Goal: Task Accomplishment & Management: Complete application form

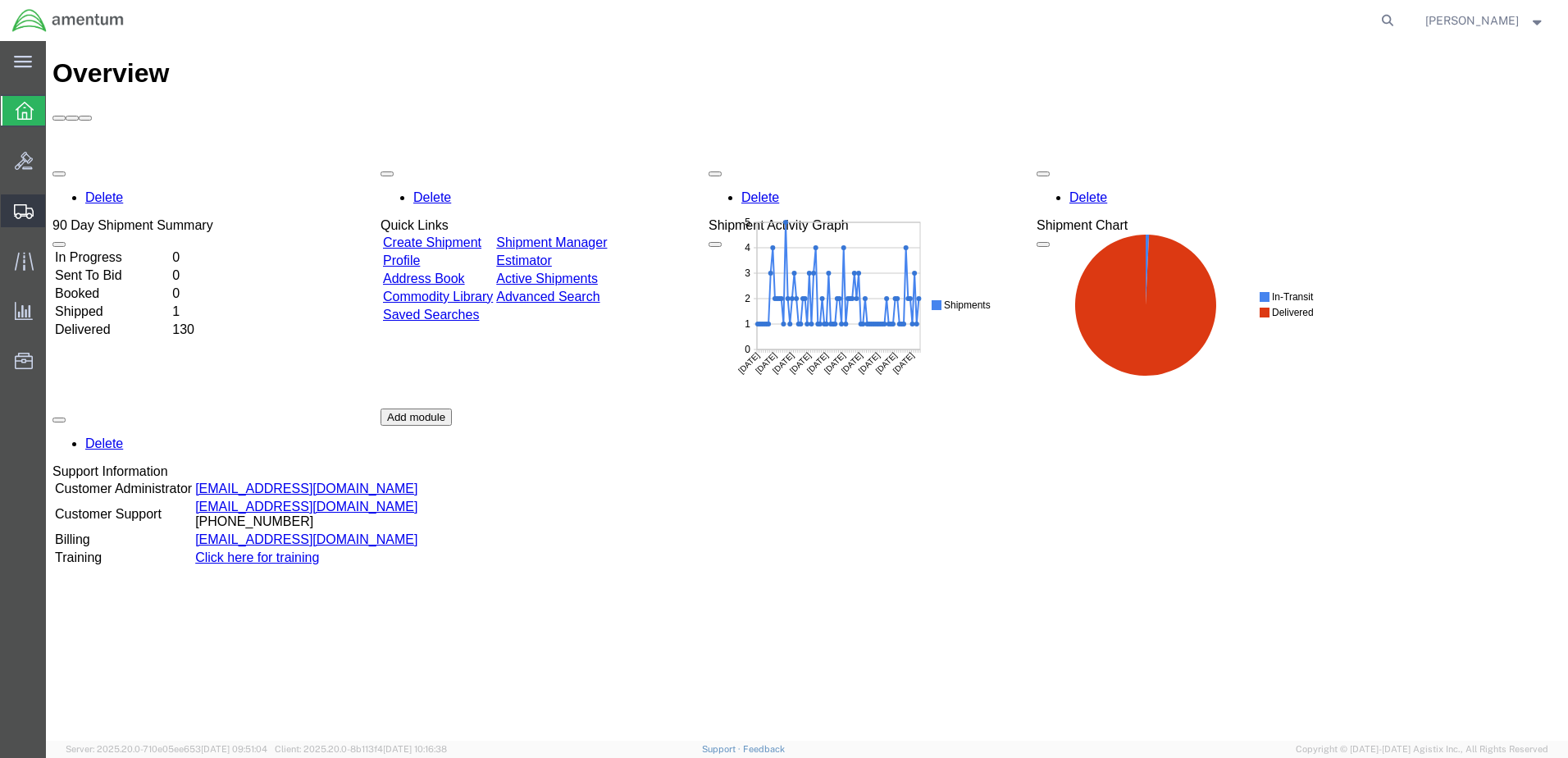
click at [0, 0] on span "Create Shipment" at bounding box center [0, 0] width 0 height 0
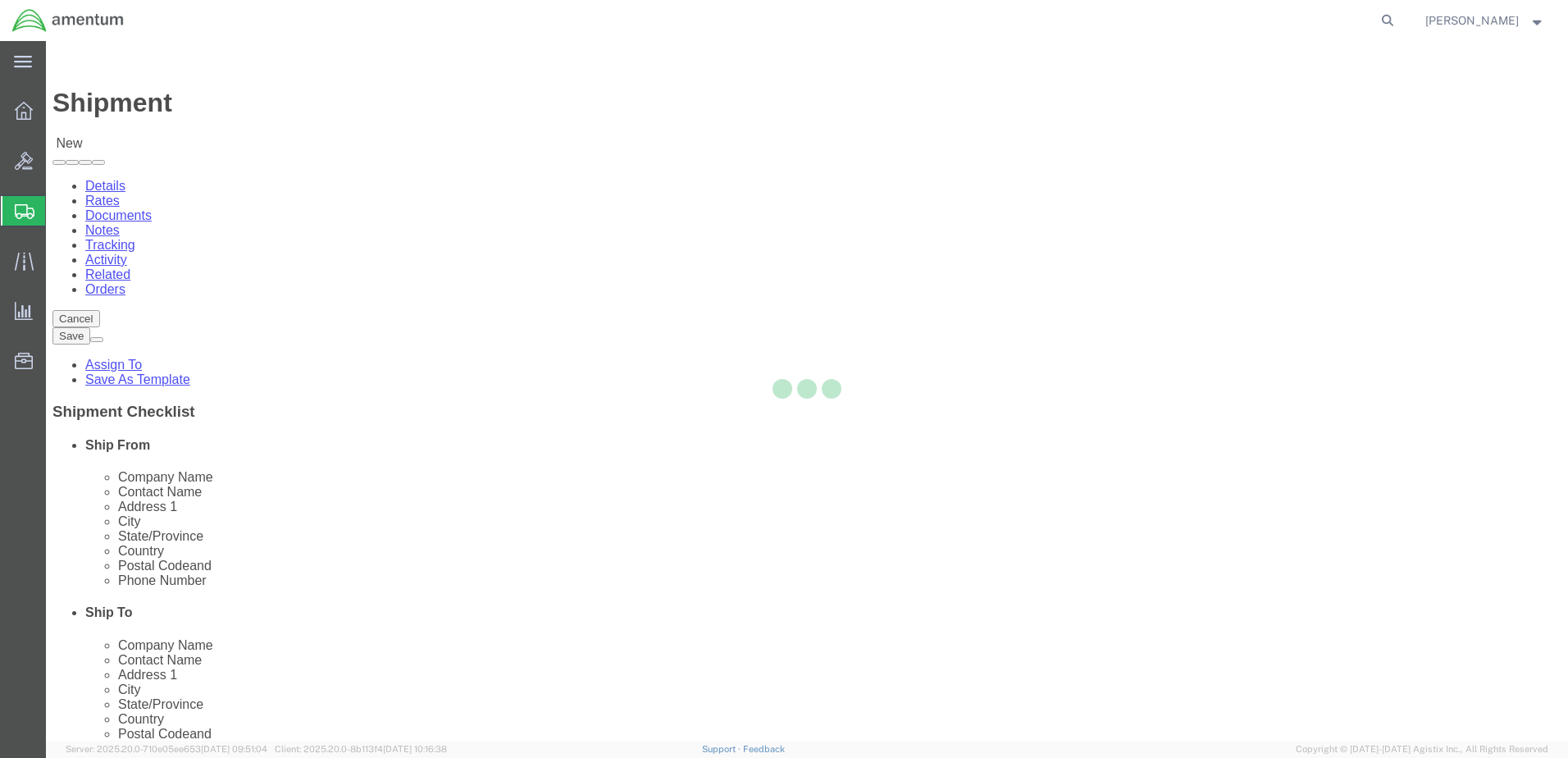
click at [323, 292] on div at bounding box center [807, 391] width 1522 height 700
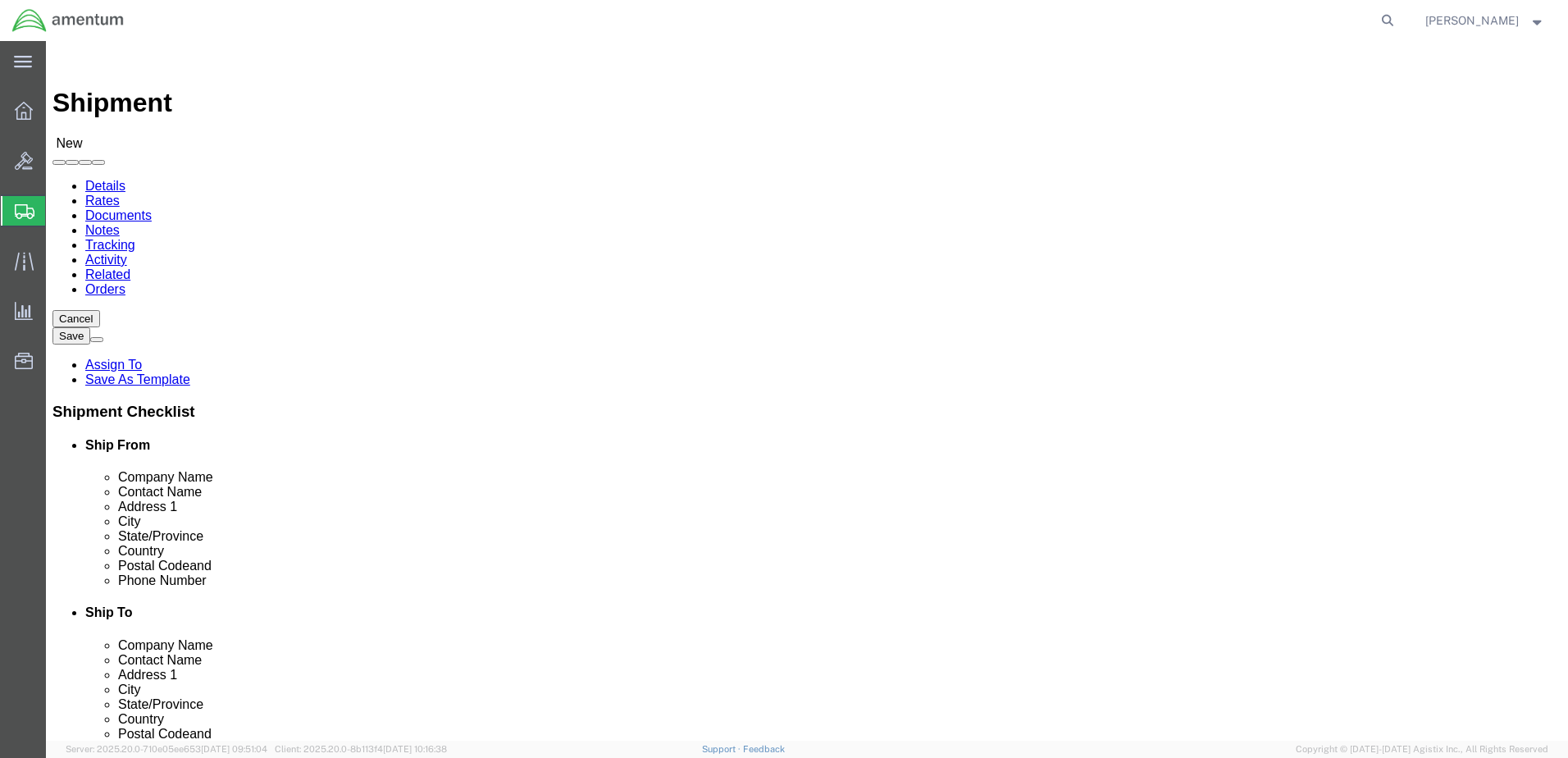
select select
type input "bun"
select select "49919"
select select "NY"
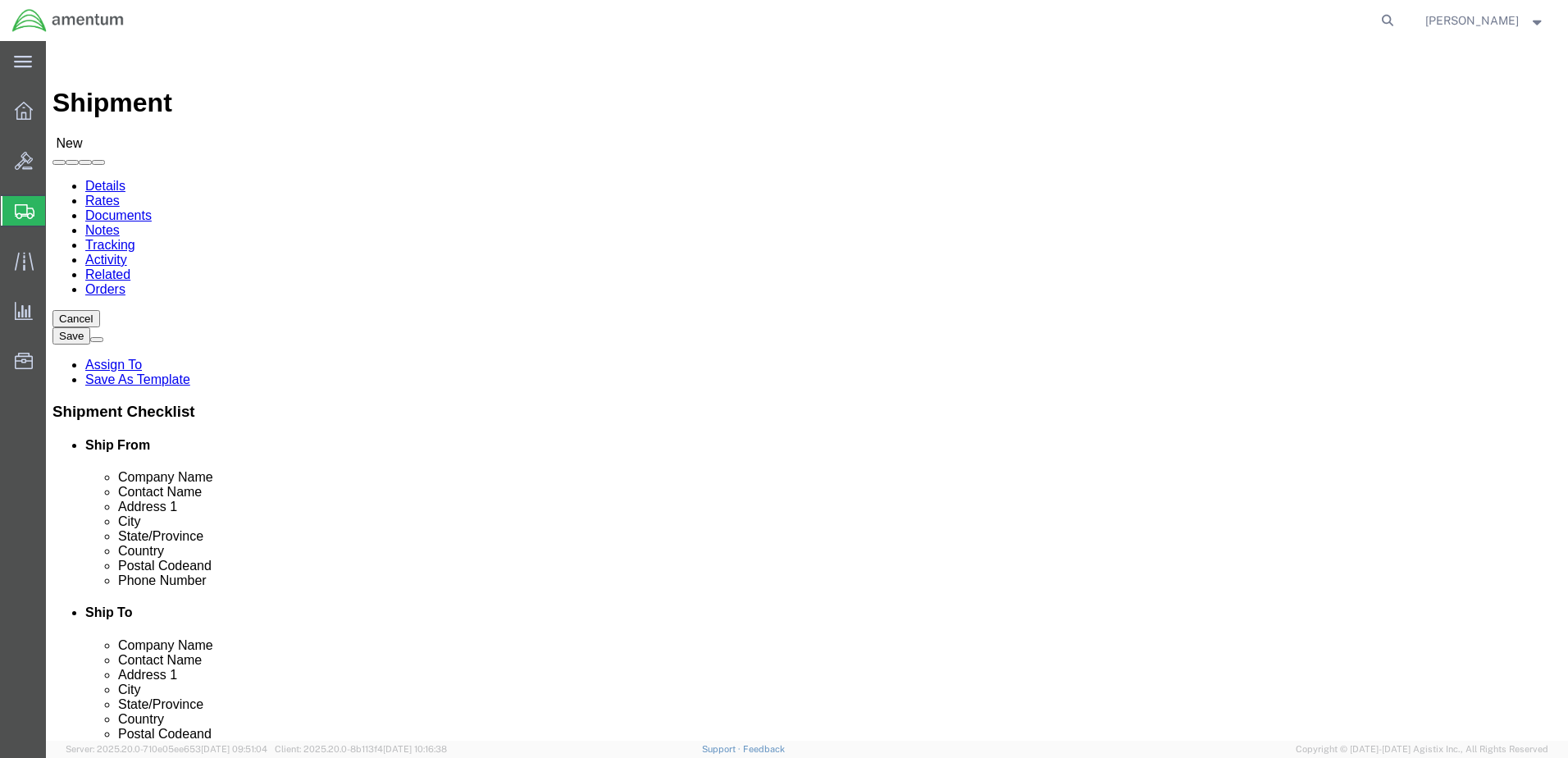
scroll to position [3034, 0]
type input "san"
select select "49945"
select select "[GEOGRAPHIC_DATA]"
drag, startPoint x: 921, startPoint y: 333, endPoint x: 804, endPoint y: 342, distance: 117.3
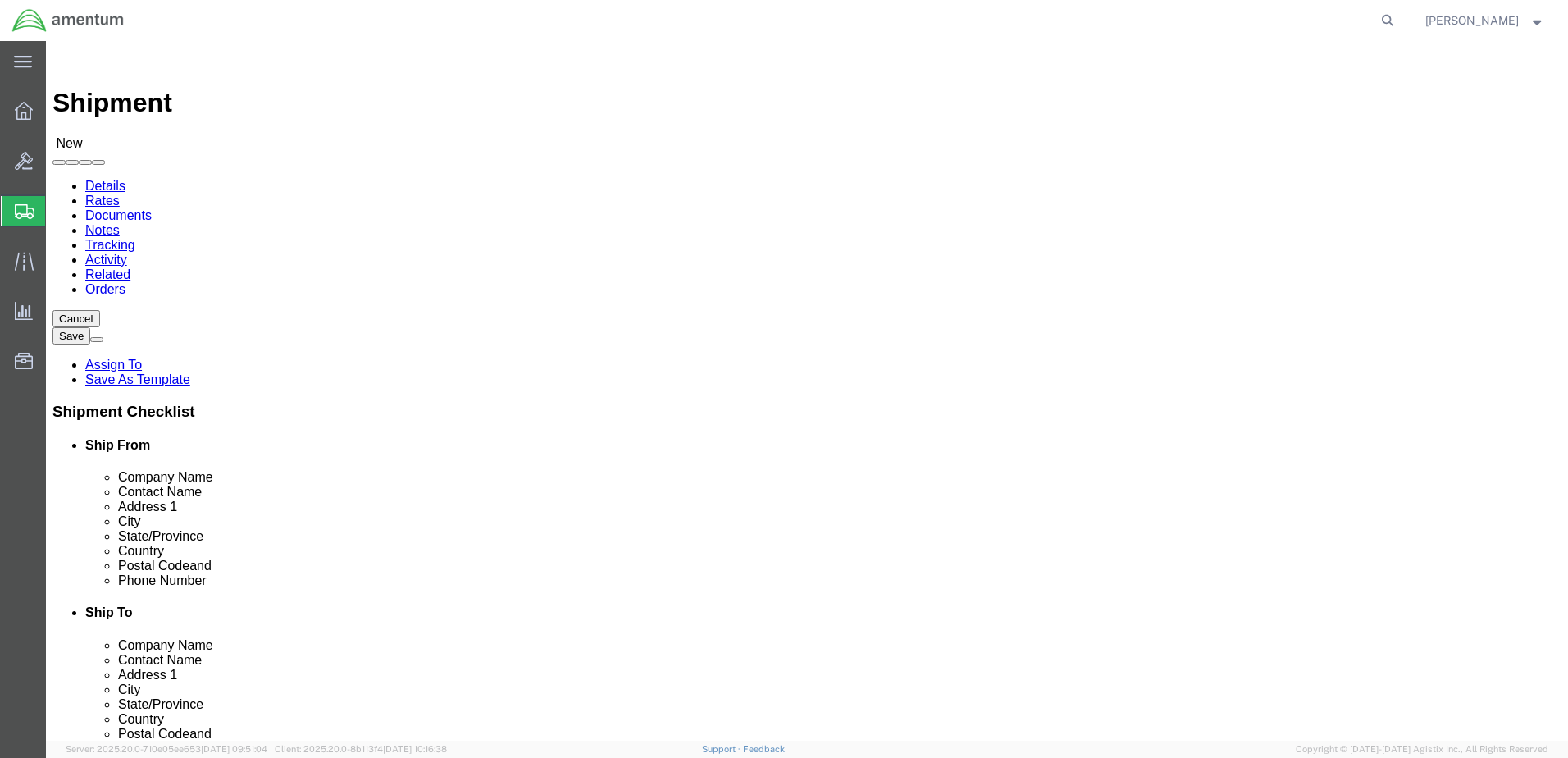
click div
click input "text"
drag, startPoint x: 929, startPoint y: 336, endPoint x: 787, endPoint y: 341, distance: 142.1
click div "Contact Name"
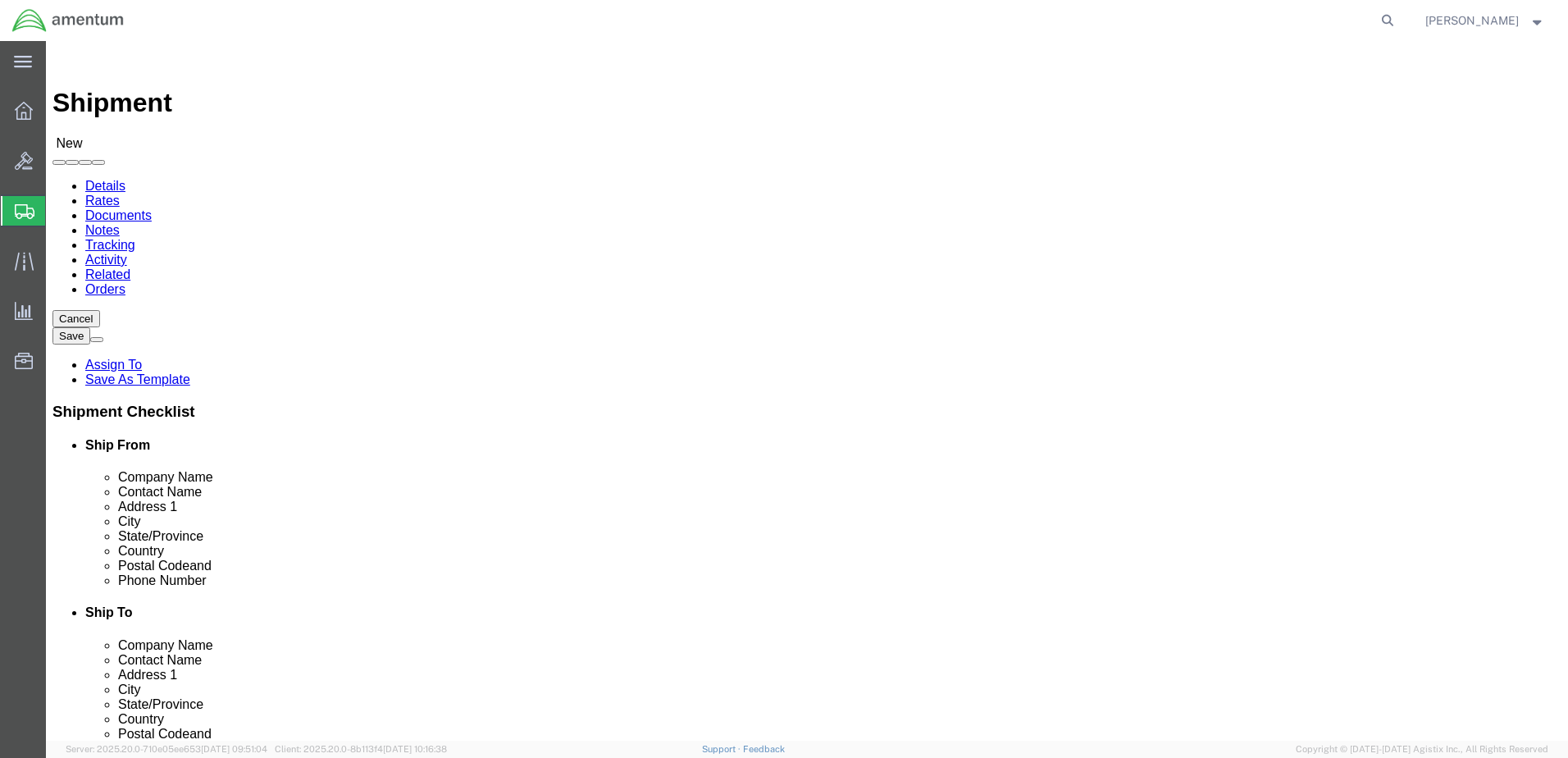
type input "j"
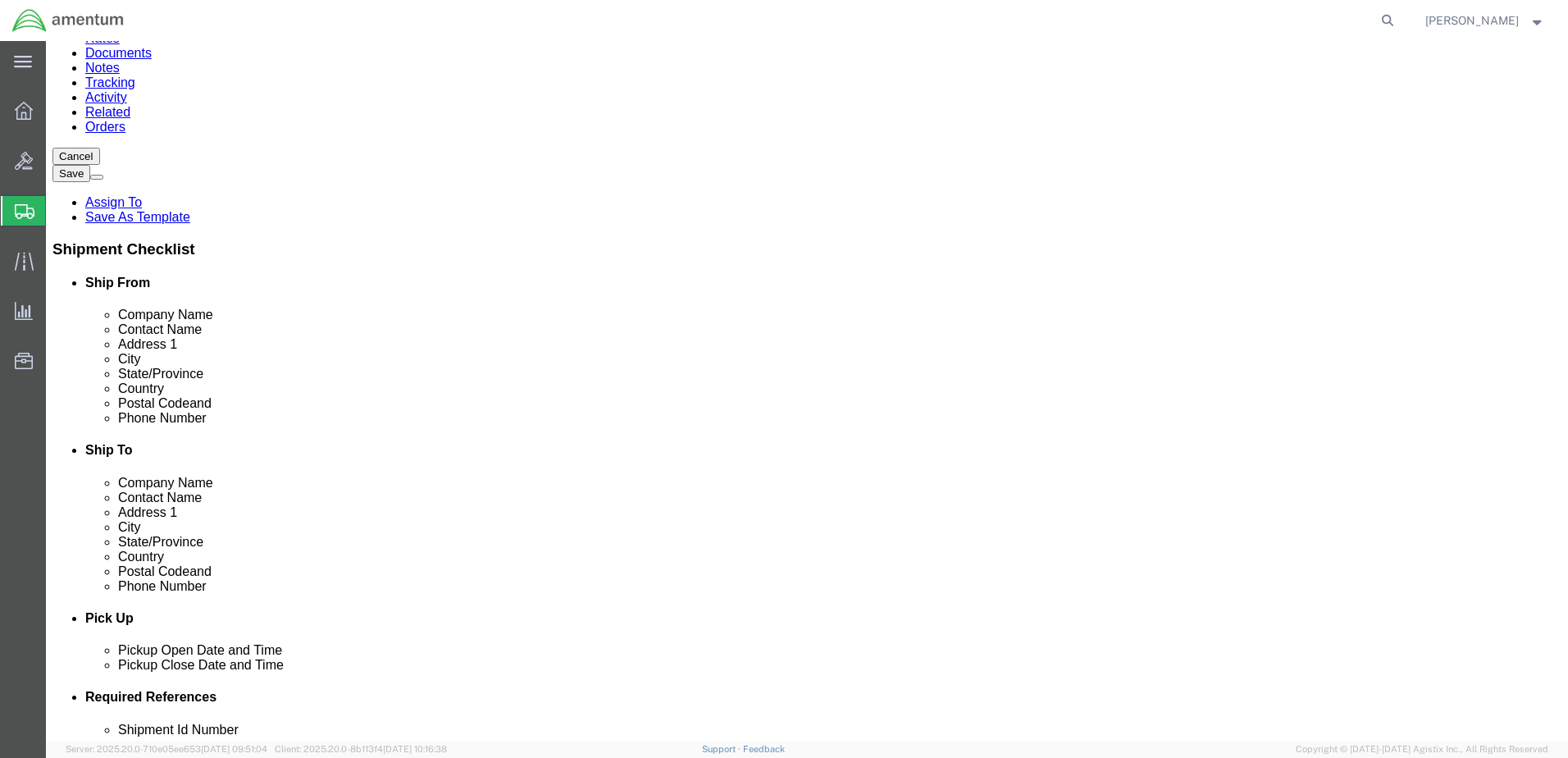
scroll to position [164, 0]
click input "text"
drag, startPoint x: 1048, startPoint y: 422, endPoint x: 826, endPoint y: 423, distance: 222.0
click div
click div "Location [GEOGRAPHIC_DATA], [GEOGRAPHIC_DATA] My Profile Location [PHONE_NUMBER…"
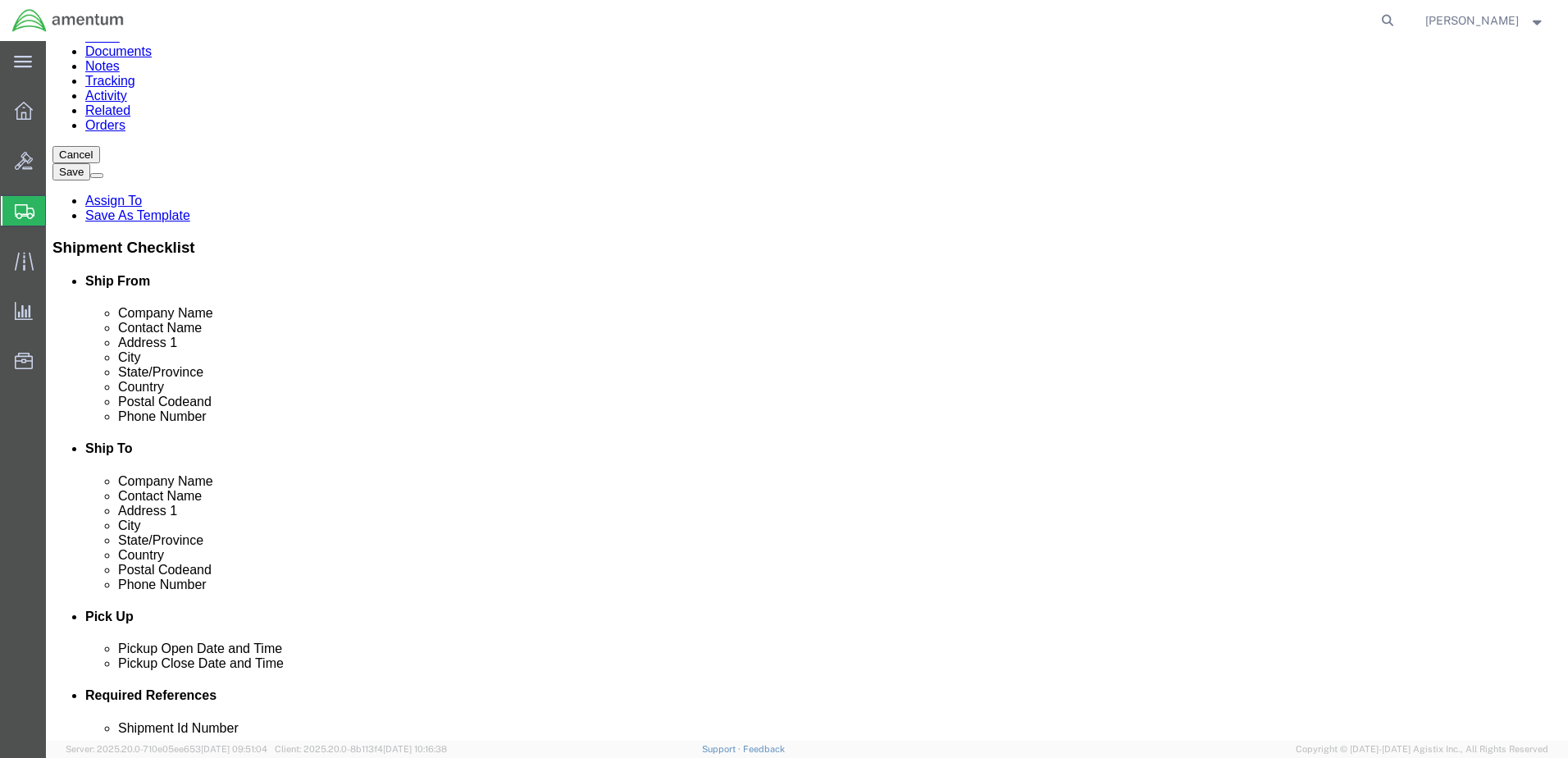
click input "[PERSON_NAME]"
drag, startPoint x: 928, startPoint y: 178, endPoint x: 824, endPoint y: 178, distance: 104.0
click input "[PERSON_NAME]"
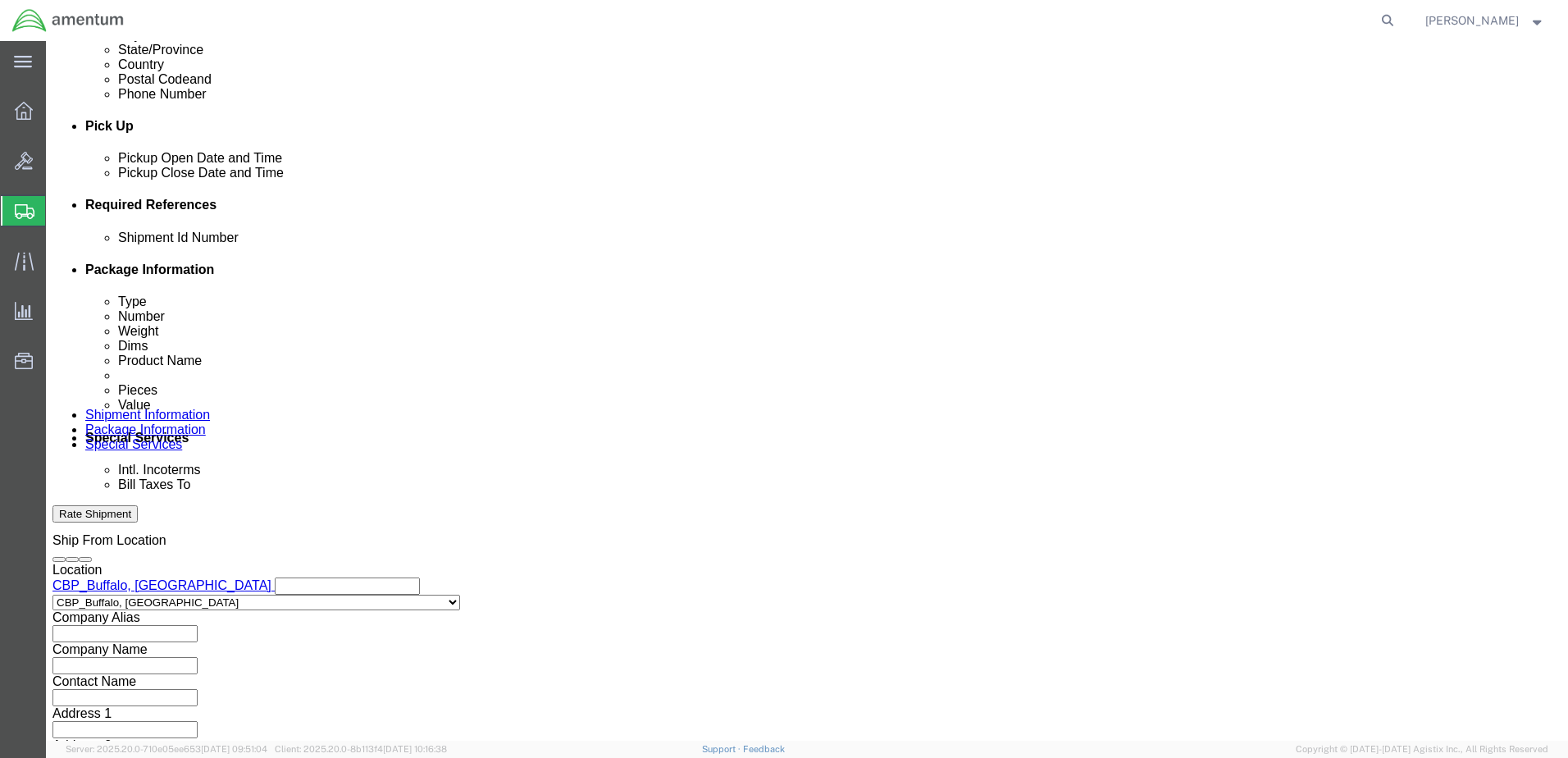
scroll to position [626, 0]
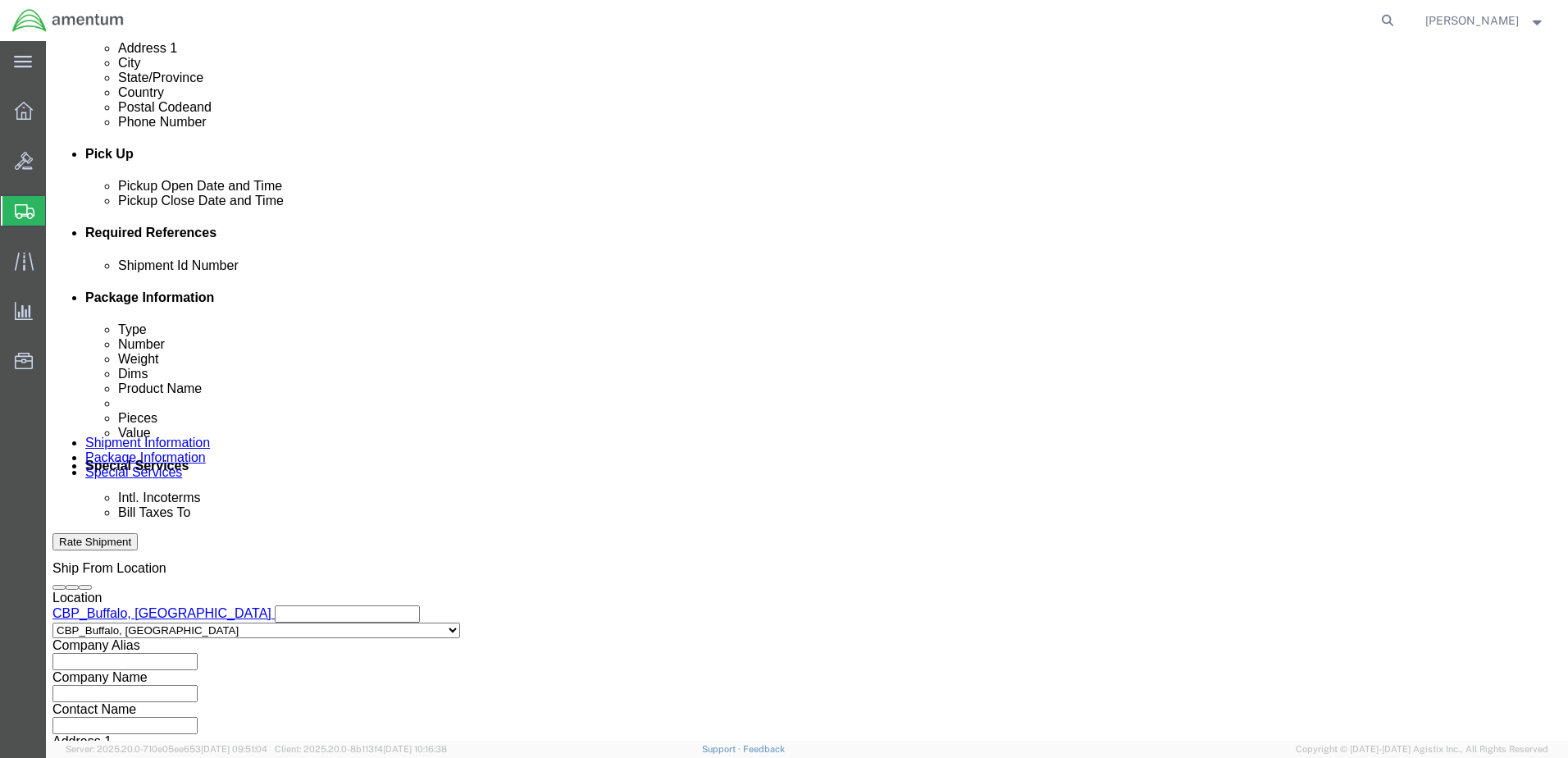
type input "[PERSON_NAME]"
click input "text"
type input "Rivnut Tool"
click button "Add reference"
click select "Select Account Type Activity ID Airline Appointment Number ASN Batch Request # …"
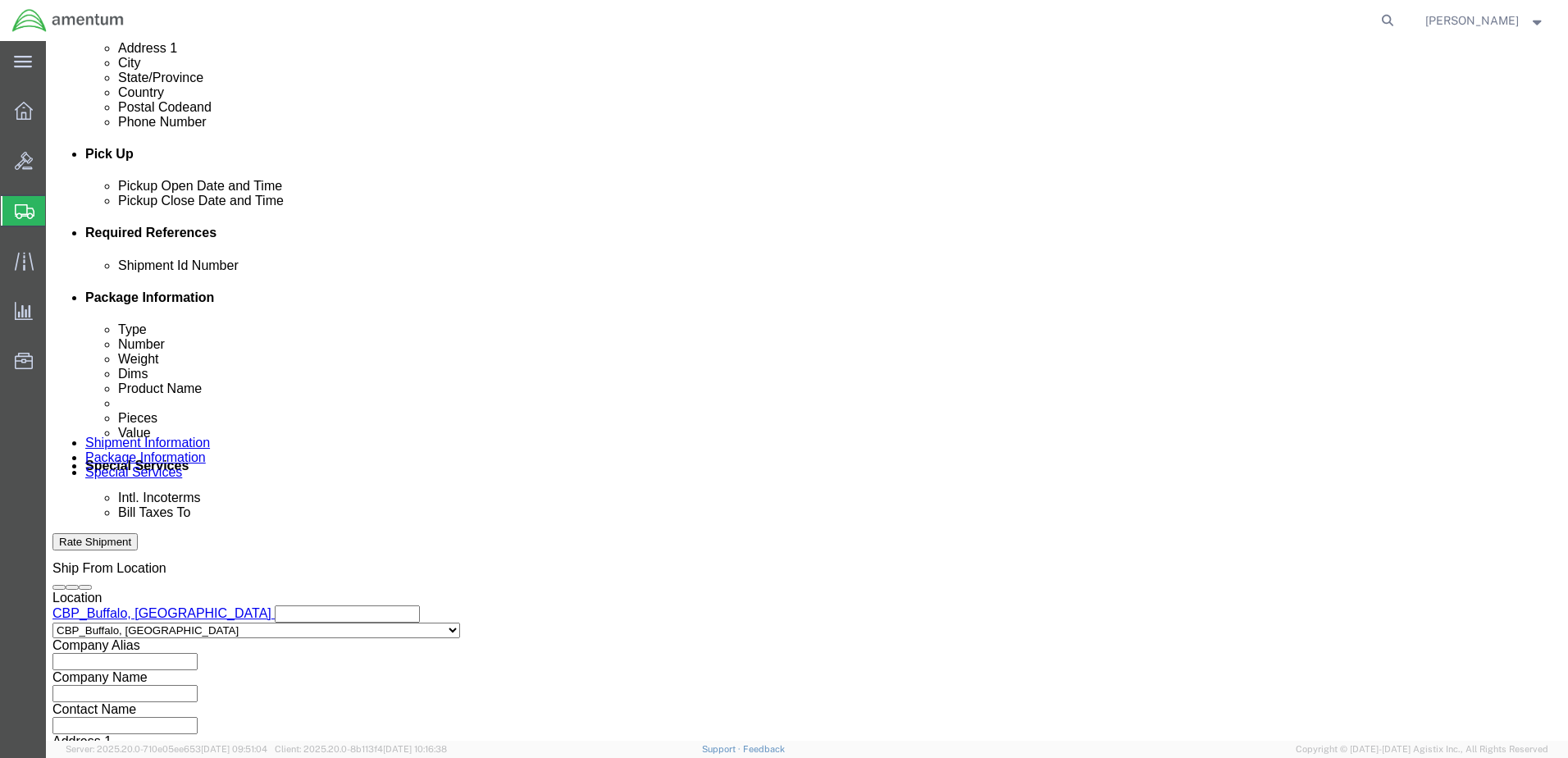
select select "DEPT"
click select "Select Account Type Activity ID Airline Appointment Number ASN Batch Request # …"
click input "text"
type input "CBP"
click button "Add reference"
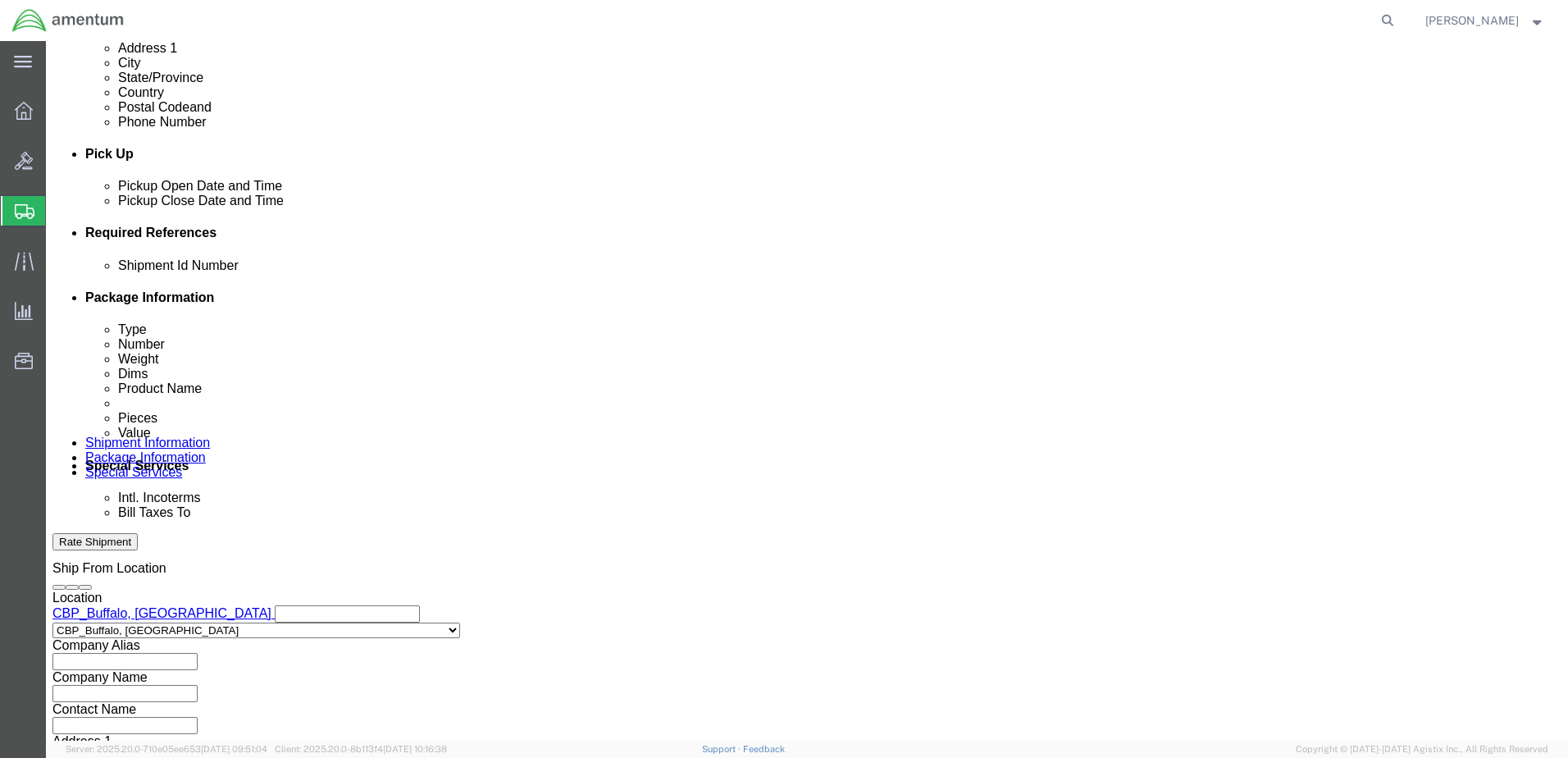
click select "Select Account Type Activity ID Airline Appointment Number ASN Batch Request # …"
select select "CUSTREF"
click select "Select Account Type Activity ID Airline Appointment Number ASN Batch Request # …"
click div "Select Account Type Activity ID Airline Appointment Number ASN Batch Request # …"
click input "text"
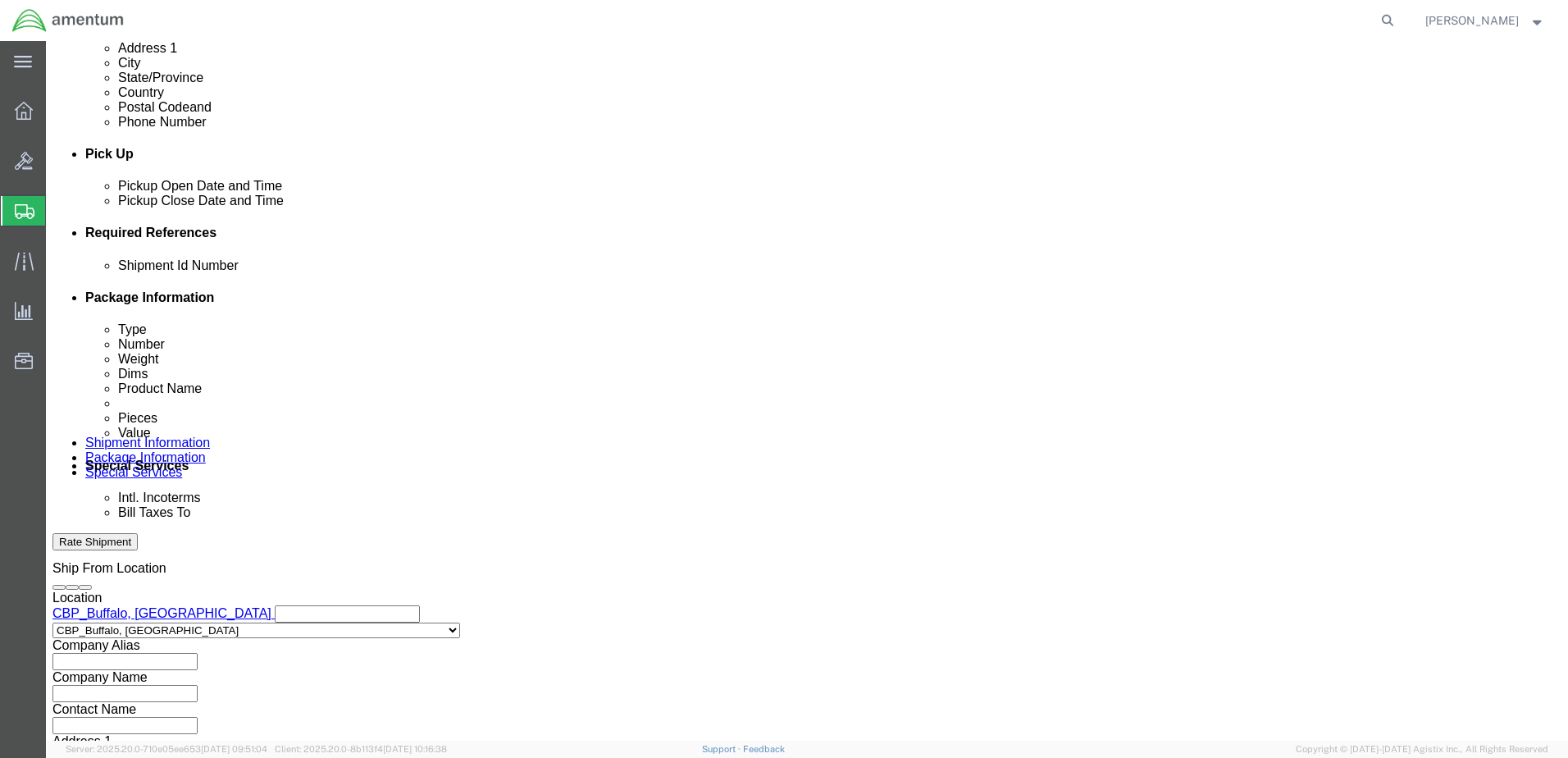
type input "Rivnut Tool"
click button "Add reference"
click select "Select Account Type Activity ID Airline Appointment Number ASN Batch Request # …"
select select "PROJNUM"
click select "Select Account Type Activity ID Airline Appointment Number ASN Batch Request # …"
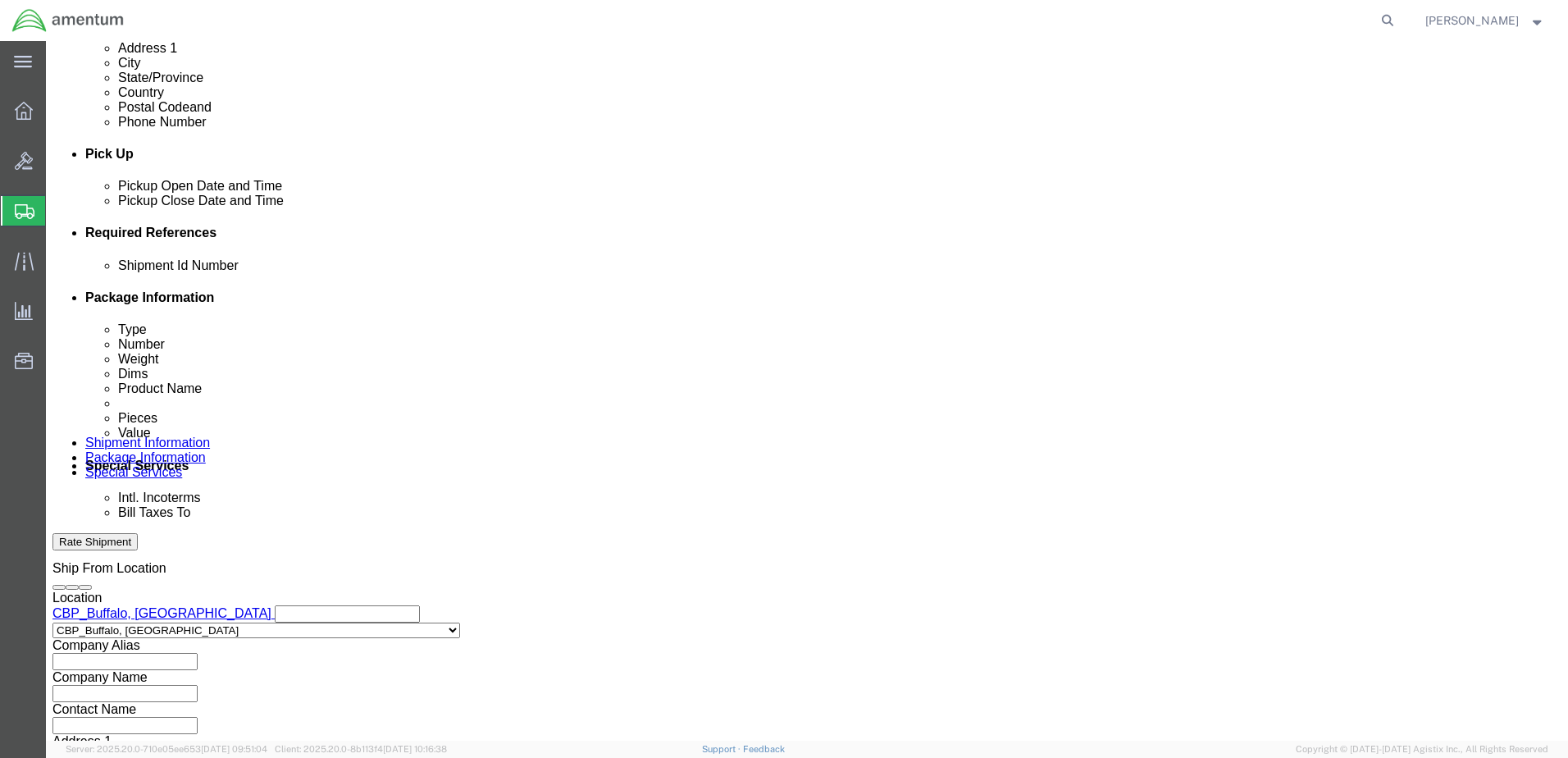
click input "text"
paste input "6118.02.03.2219.000.BUN.0000"
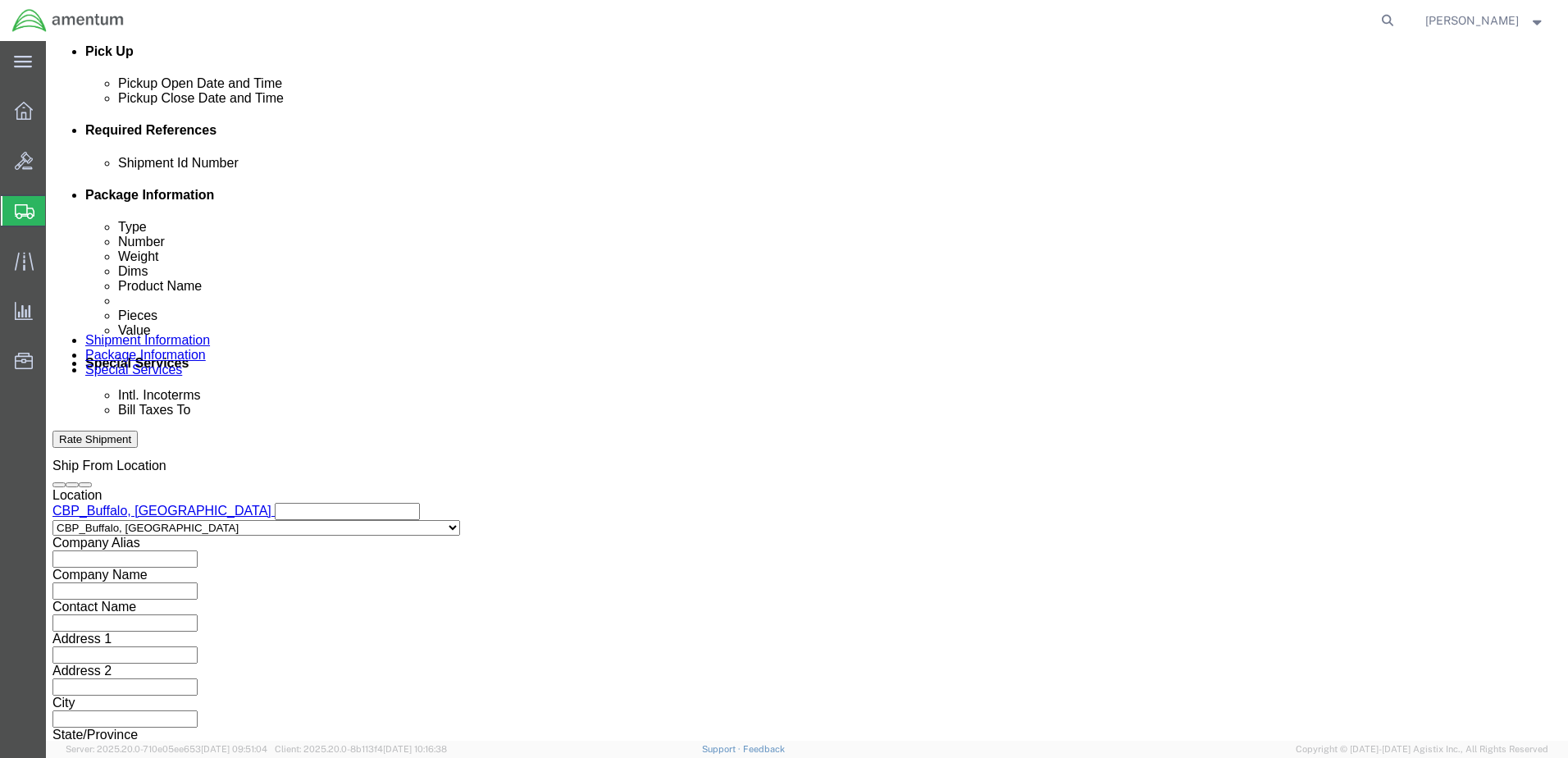
scroll to position [740, 0]
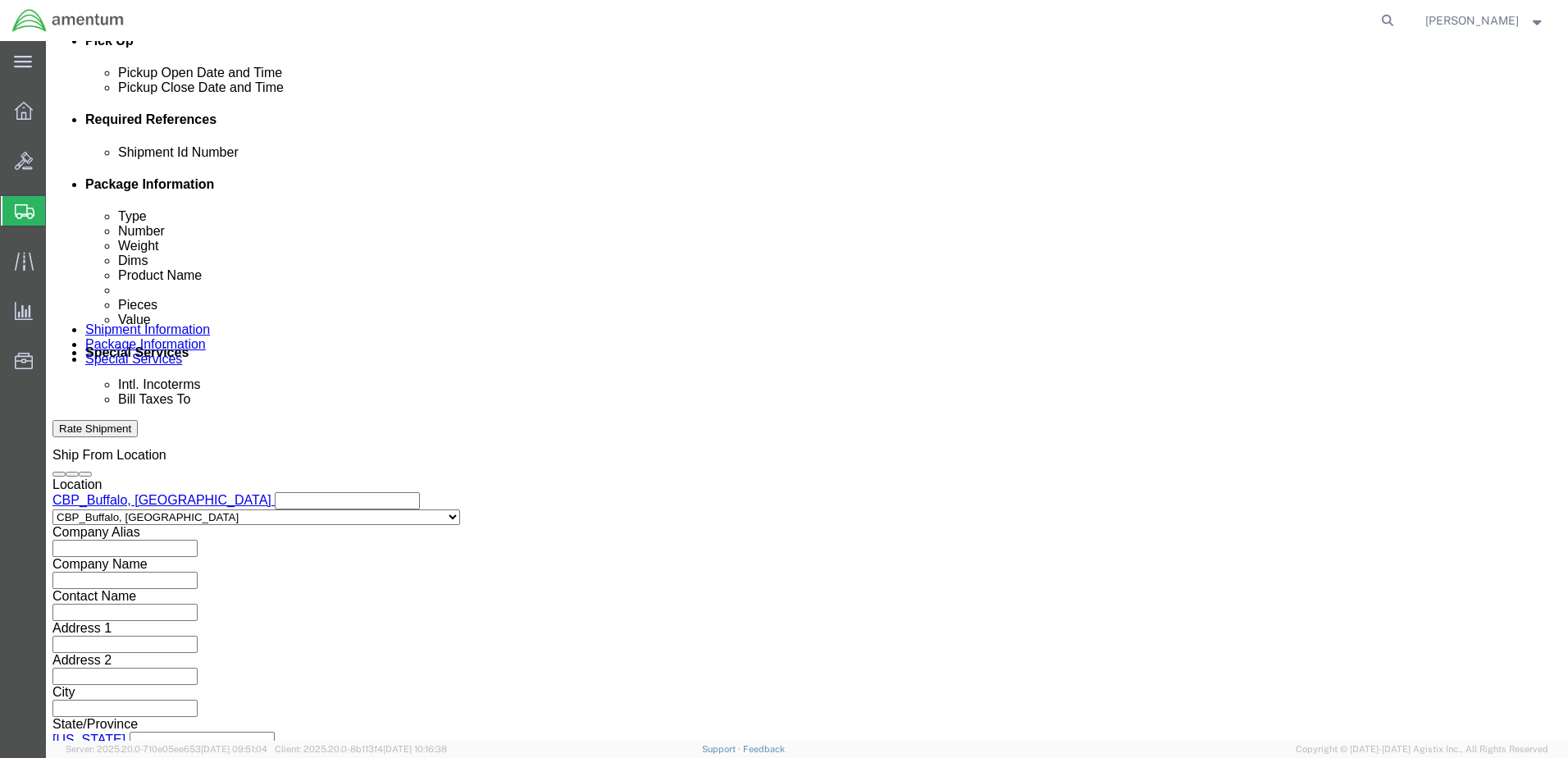
type input "6118.02.03.2219.000.BUN.0000"
click button "Continue"
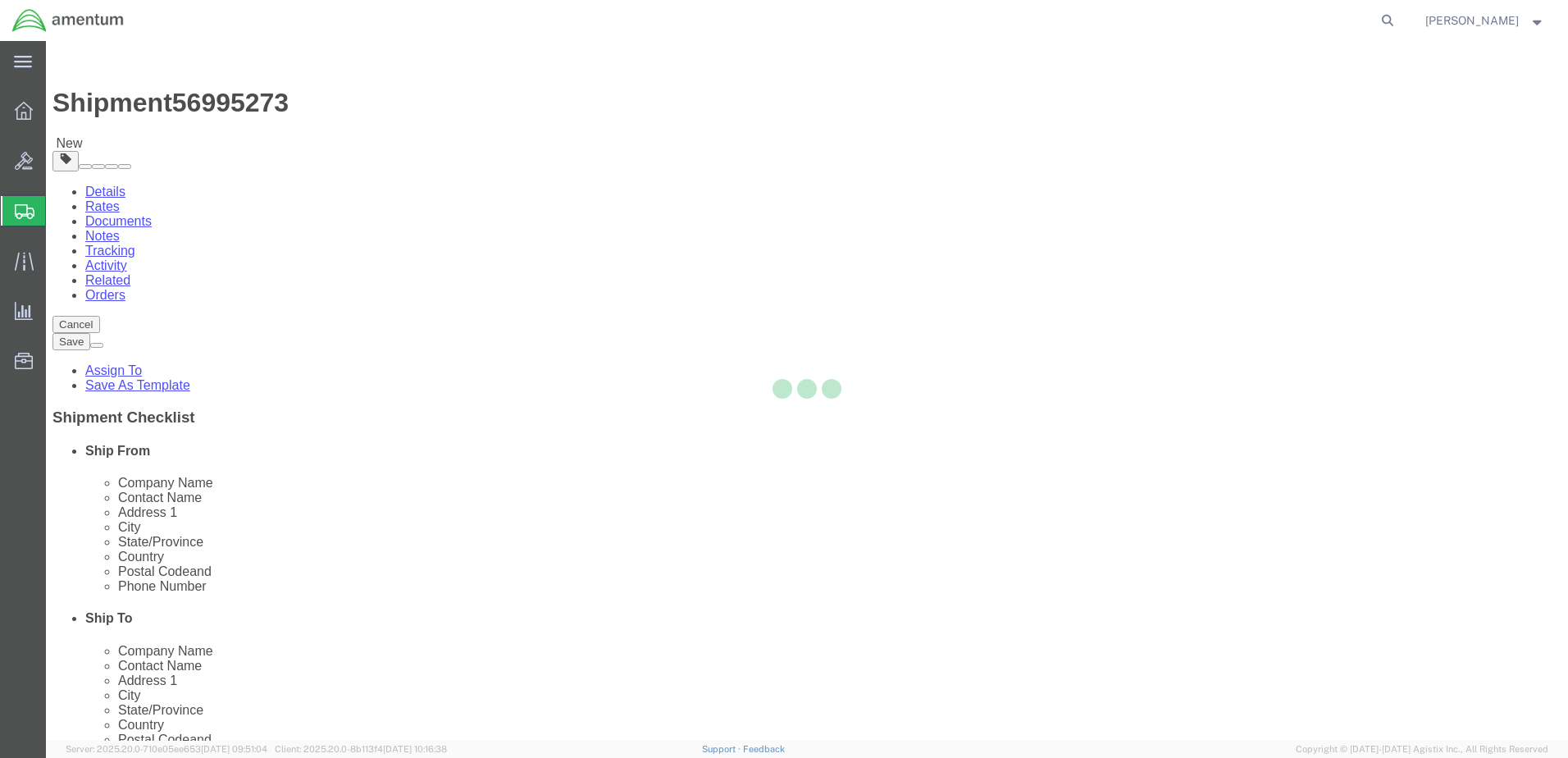
select select "CBOX"
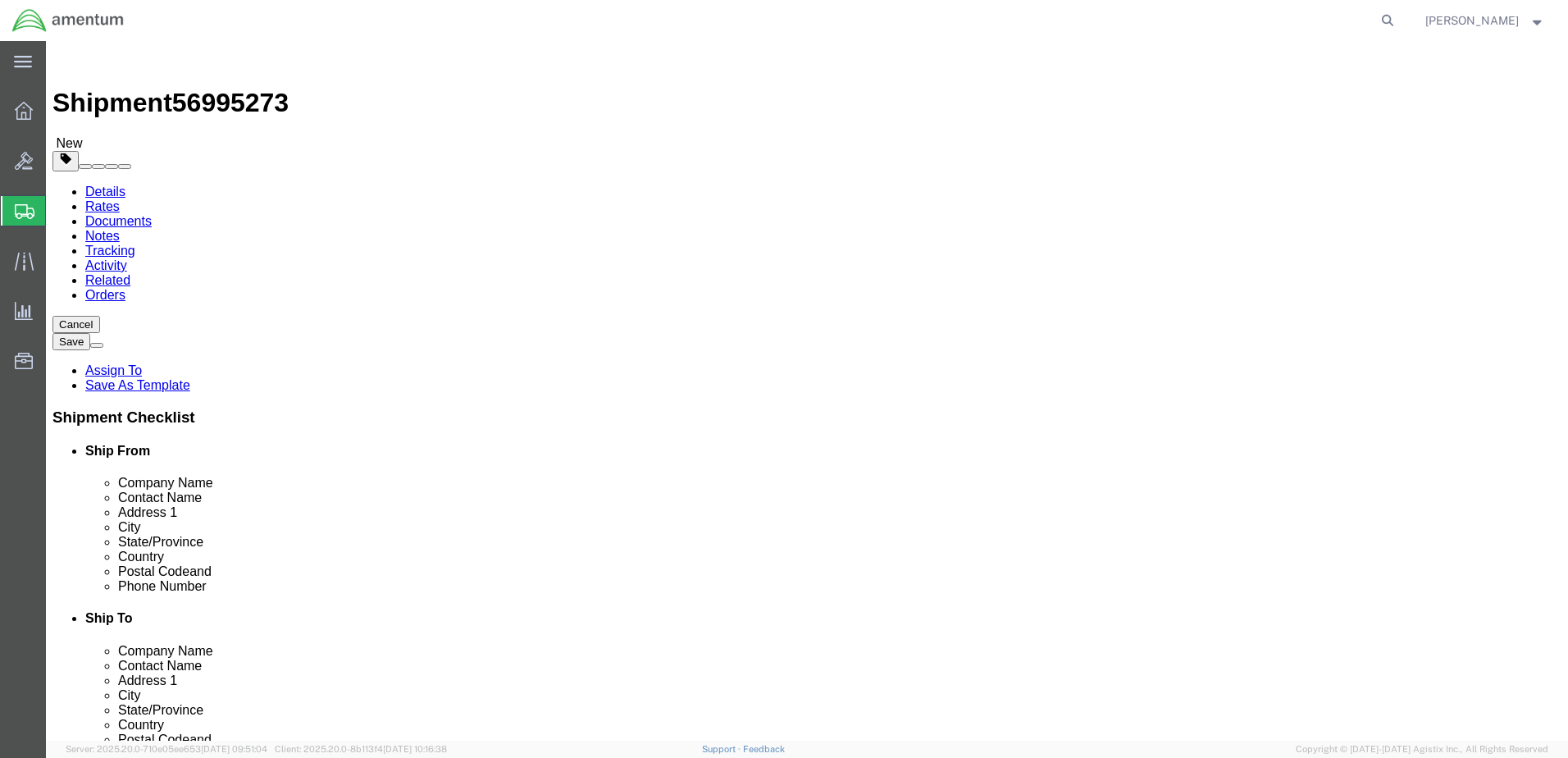
click input "1"
click input "text"
type input "27"
type input "19"
type input "7"
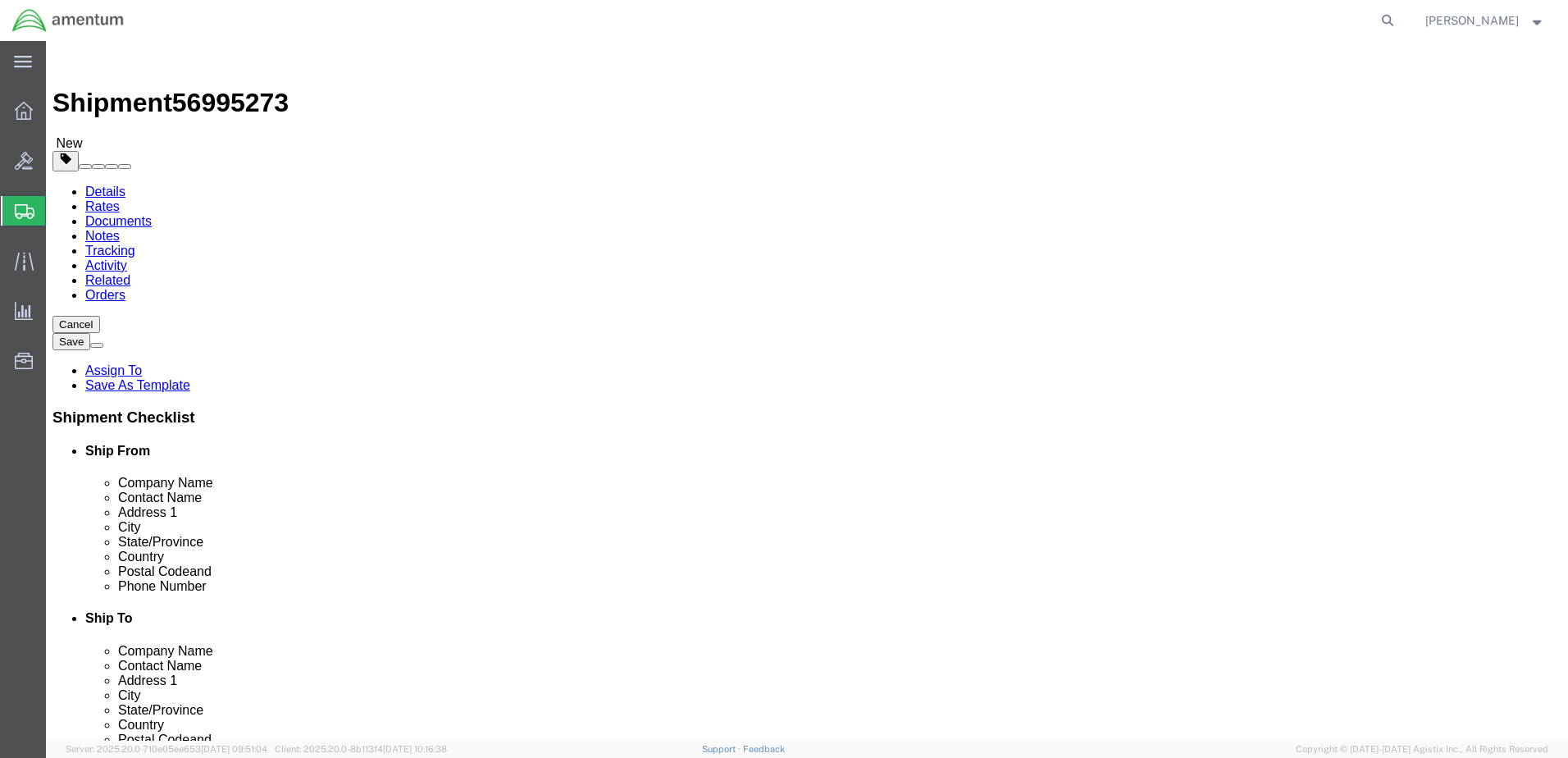
click div "Package Content # 1 x Package Type Select BCK Boxes Bale(s) Basket(s) Bolt(s) B…"
click div
drag, startPoint x: 258, startPoint y: 378, endPoint x: 177, endPoint y: 376, distance: 81.0
click div "Weight Total weight of packages in pounds or kilograms 0.00 Select kgs lbs Ship…"
type input "15"
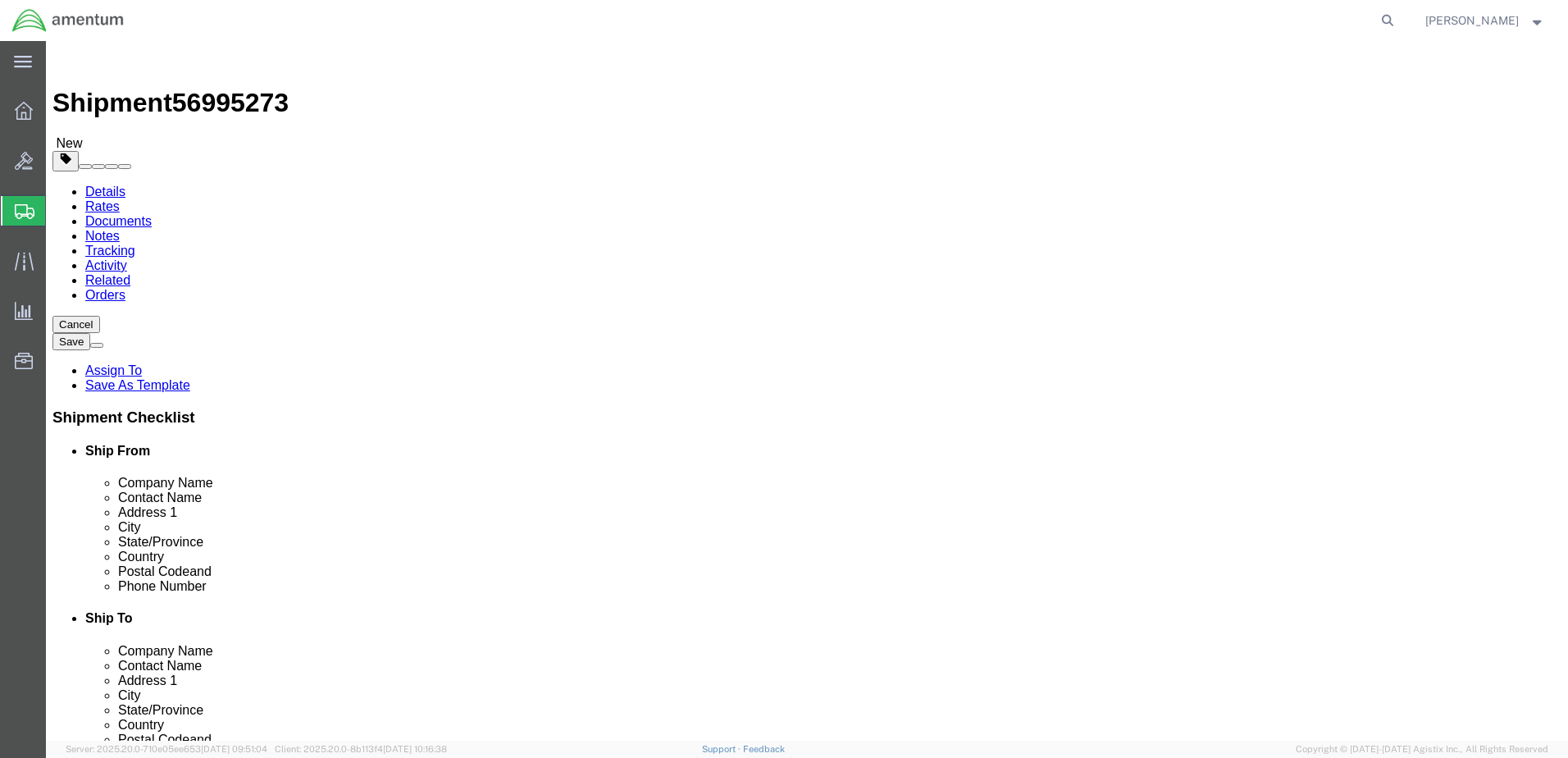
click div "Package Content # 1 x Package Type Select BCK Boxes Bale(s) Basket(s) Bolt(s) B…"
click link "Add Content"
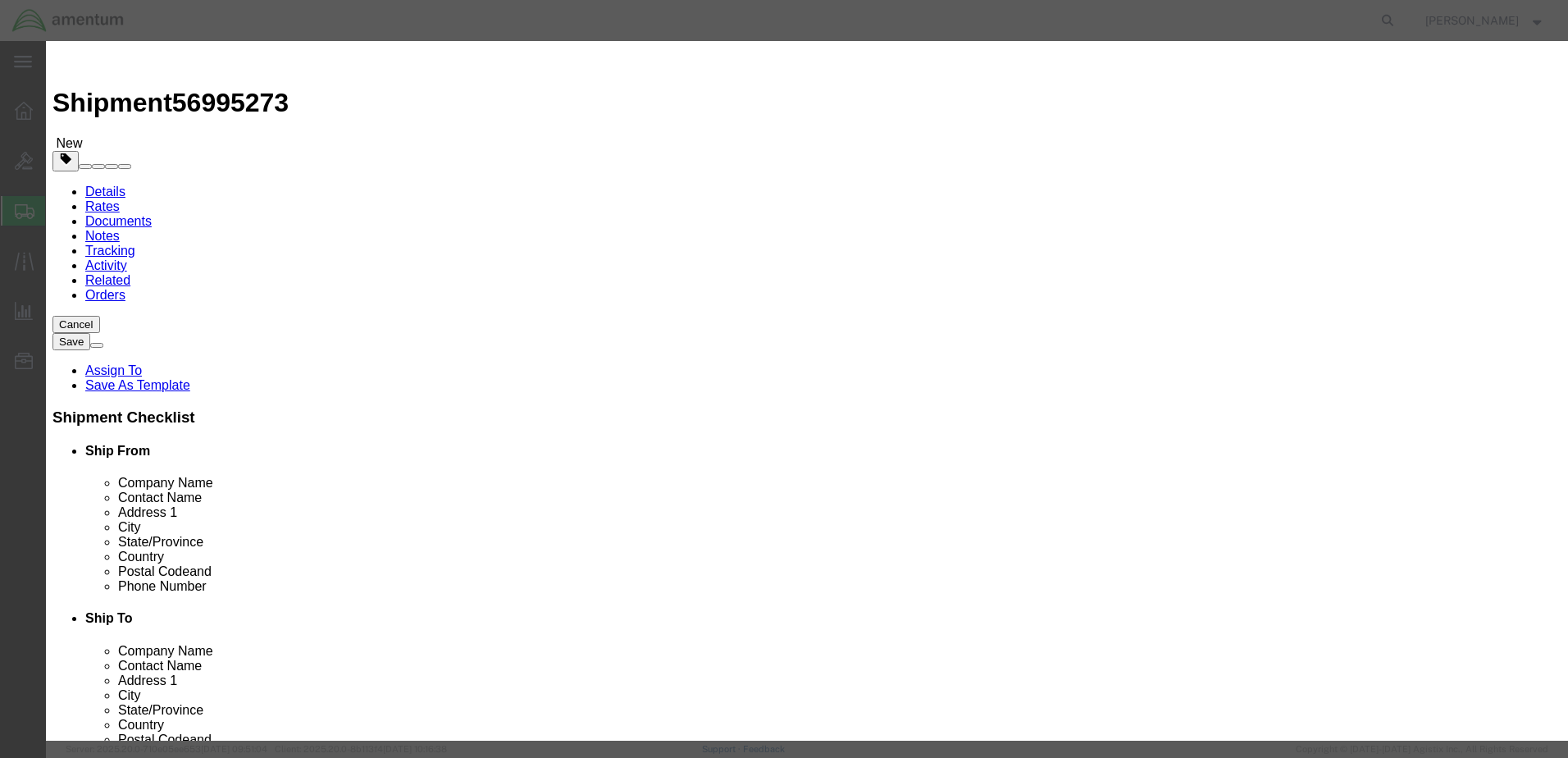
click input "text"
type input "tool"
click input "0"
drag, startPoint x: 523, startPoint y: 157, endPoint x: 473, endPoint y: 162, distance: 50.2
click div "0"
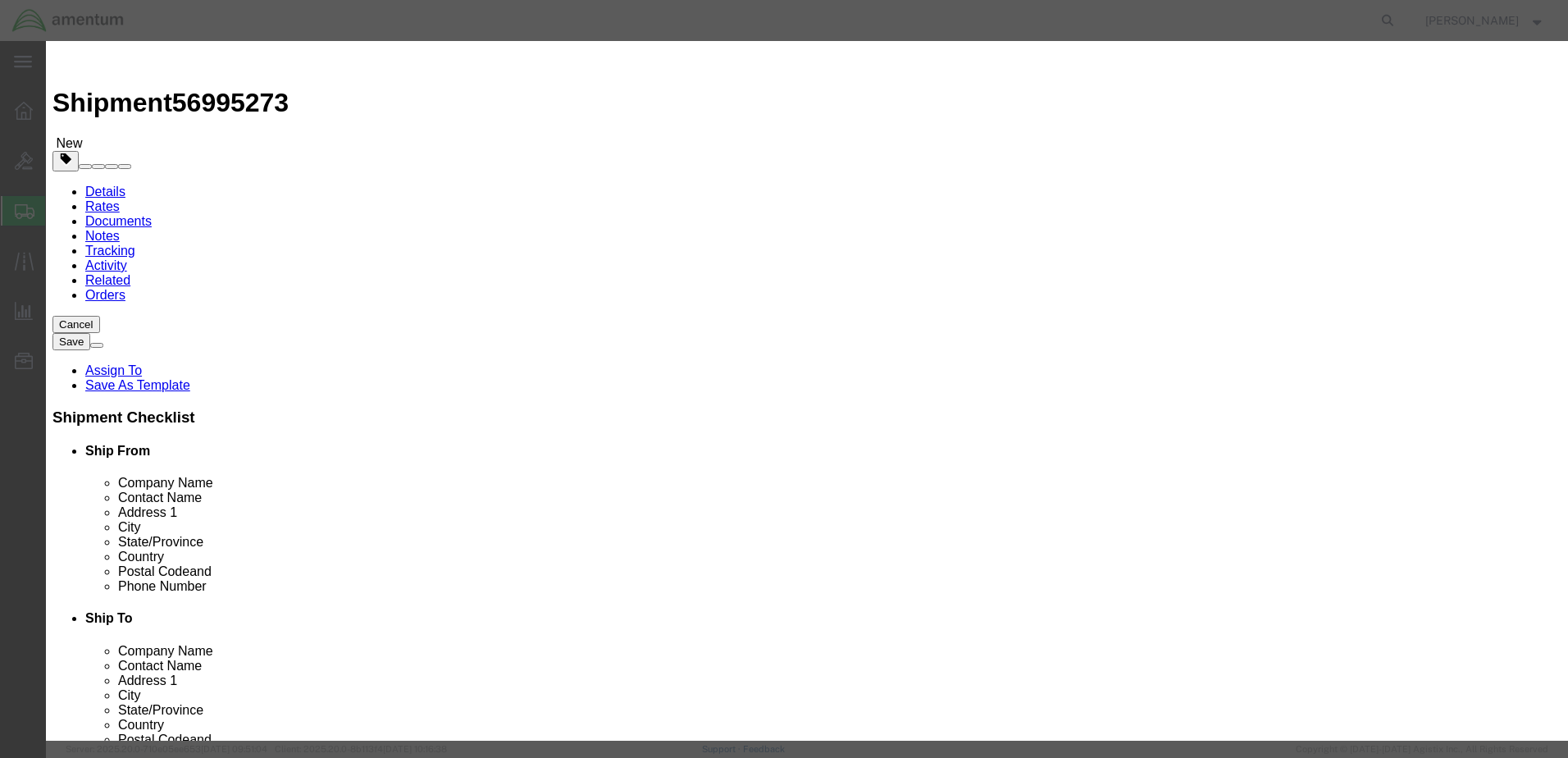
type input "1"
click input "text"
type input "500"
click button "Save & Close"
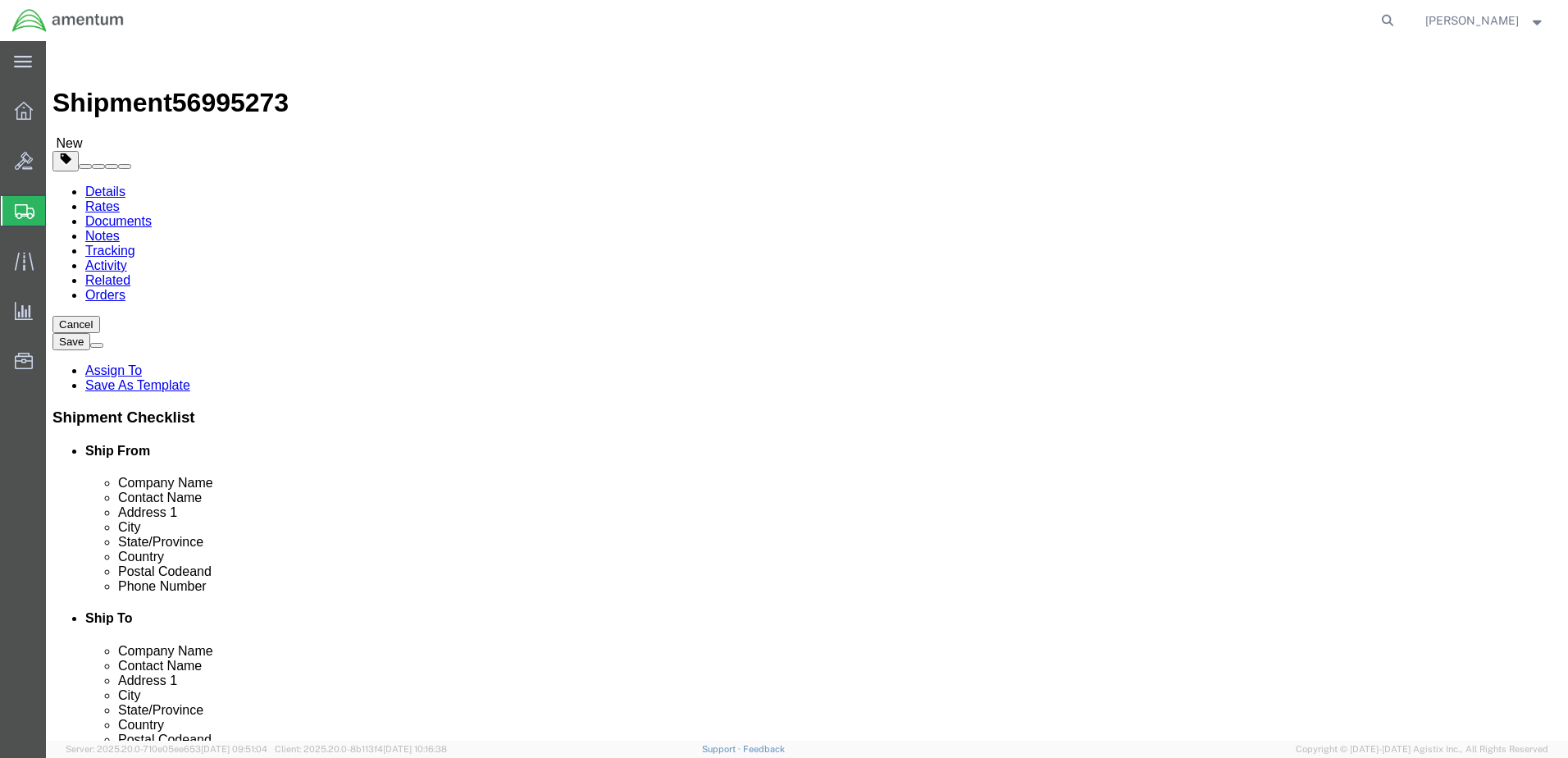
click button "Continue"
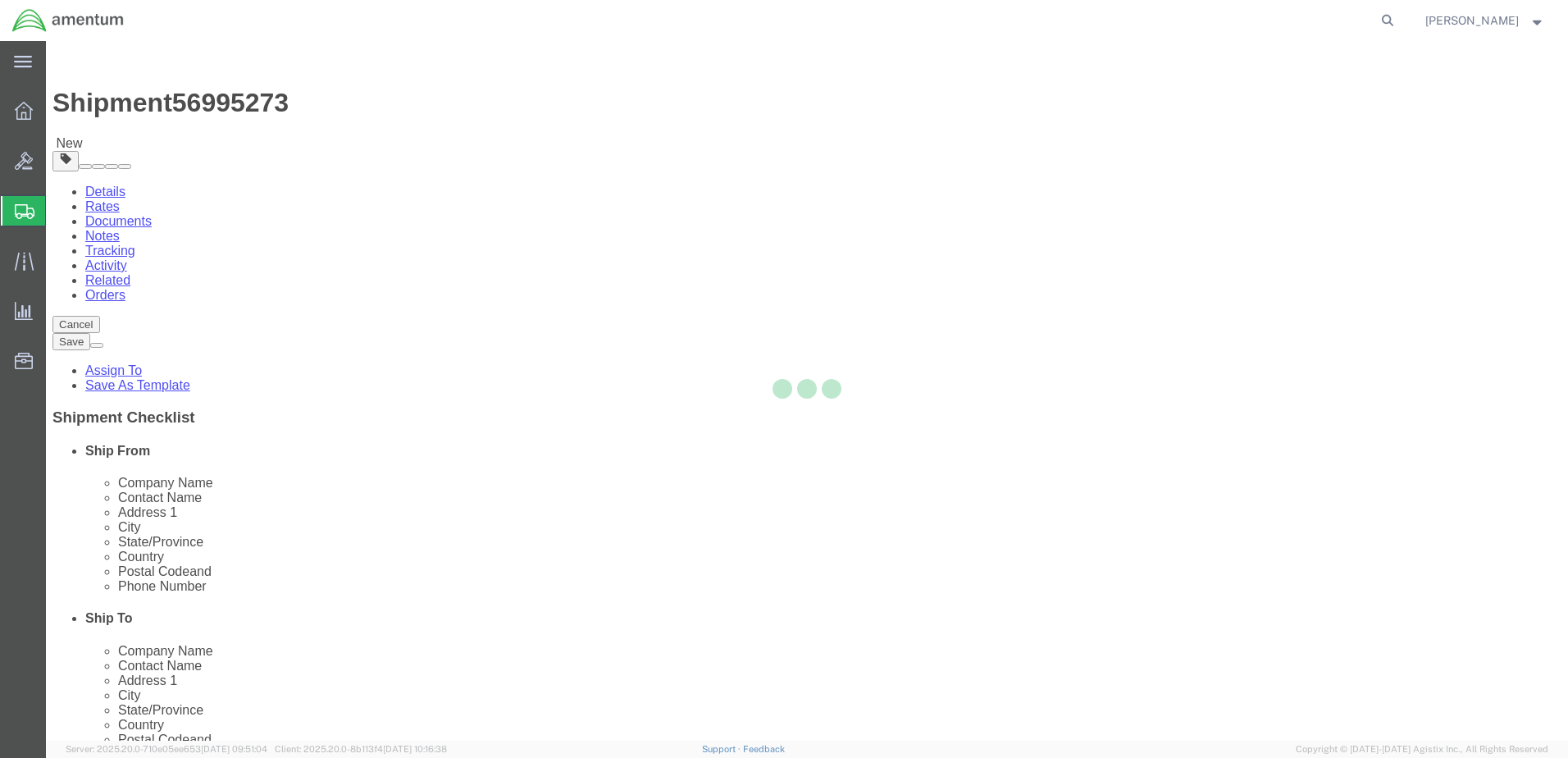
select select
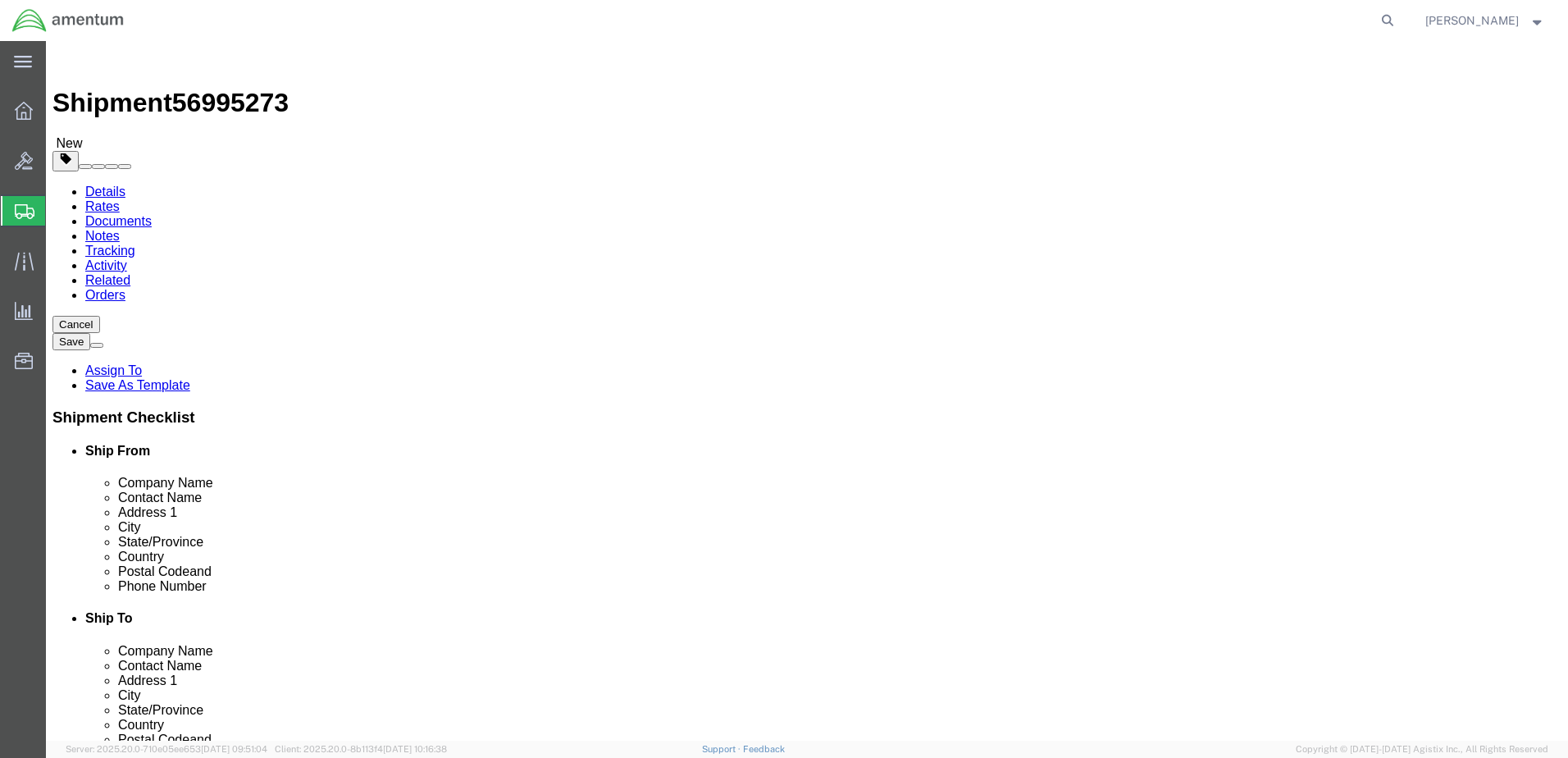
click button "Rate Shipment"
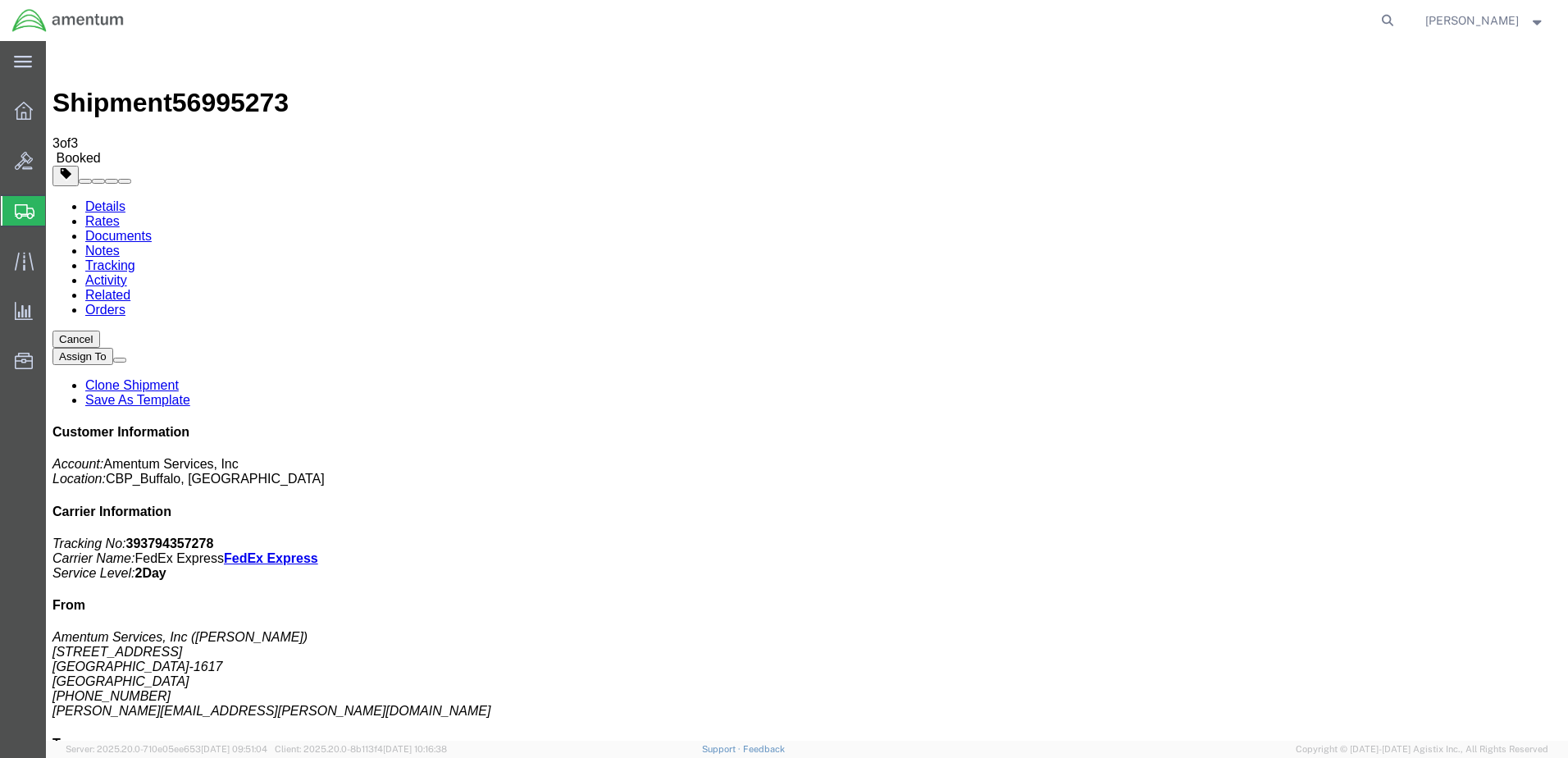
drag, startPoint x: 786, startPoint y: 67, endPoint x: 150, endPoint y: 258, distance: 664.1
